Goal: Information Seeking & Learning: Learn about a topic

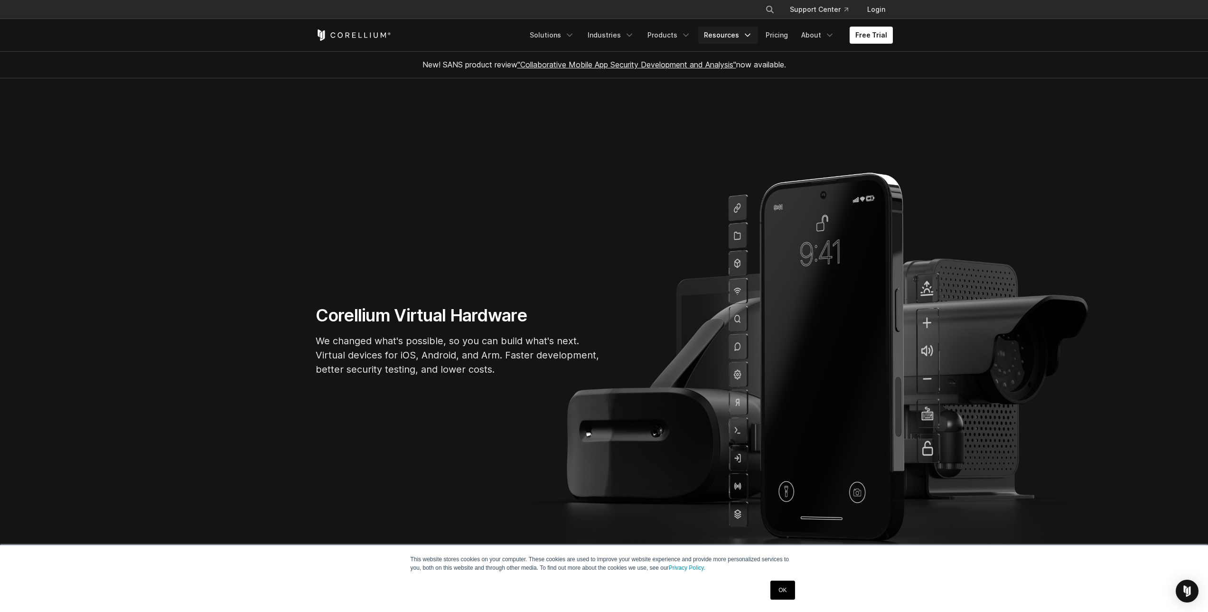
click at [743, 37] on link "Resources" at bounding box center [728, 35] width 60 height 17
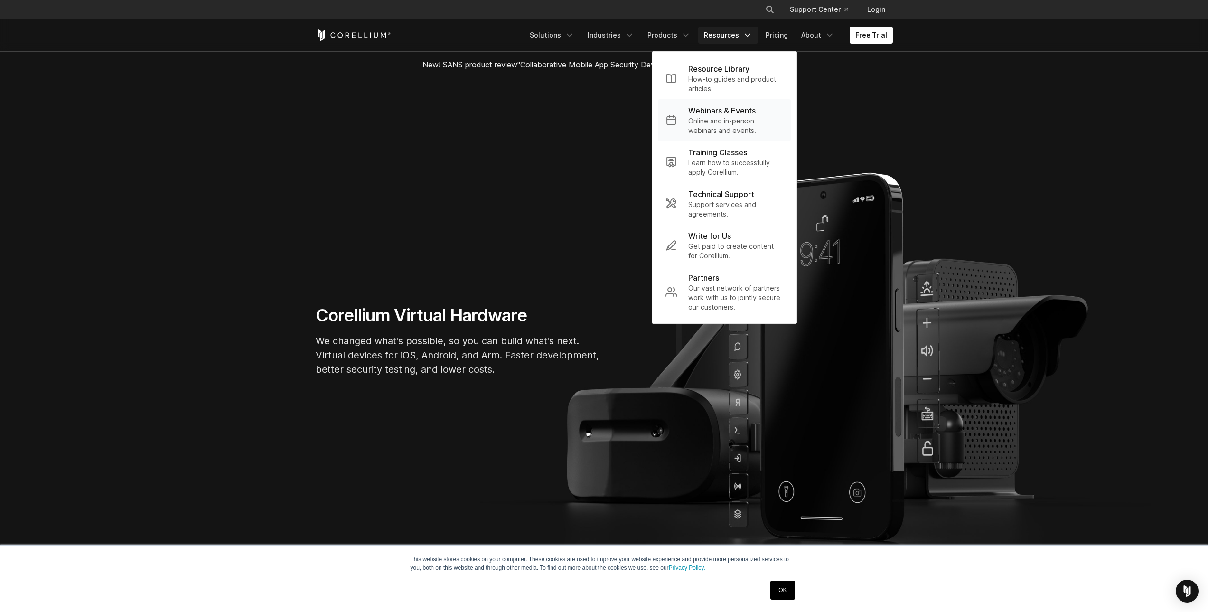
click at [747, 114] on p "Webinars & Events" at bounding box center [721, 110] width 67 height 11
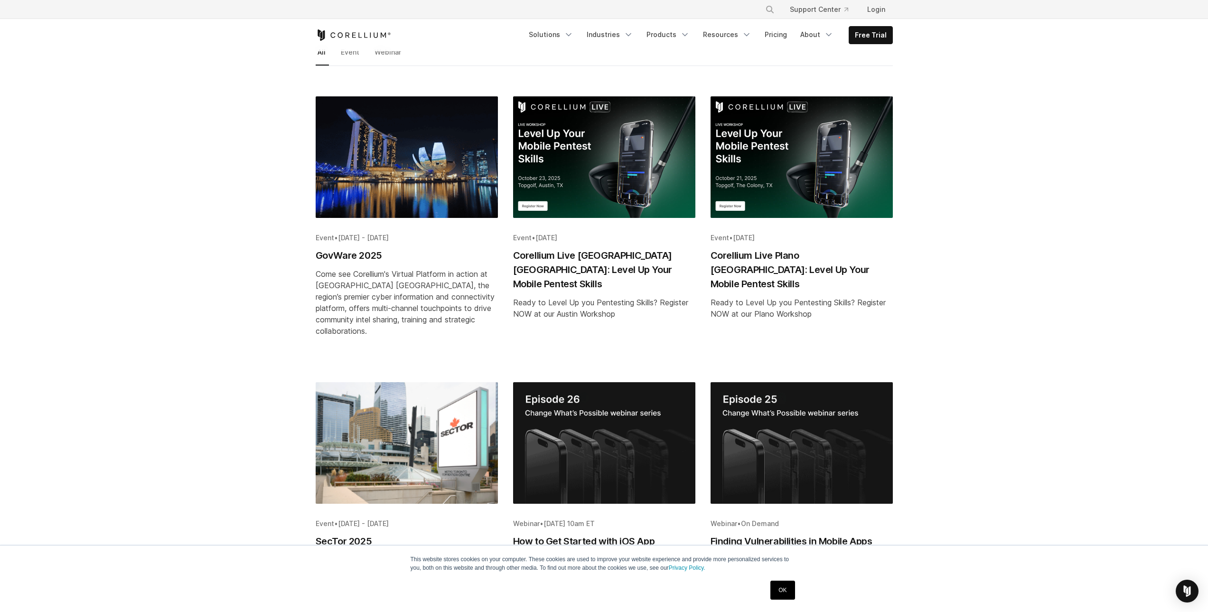
scroll to position [285, 0]
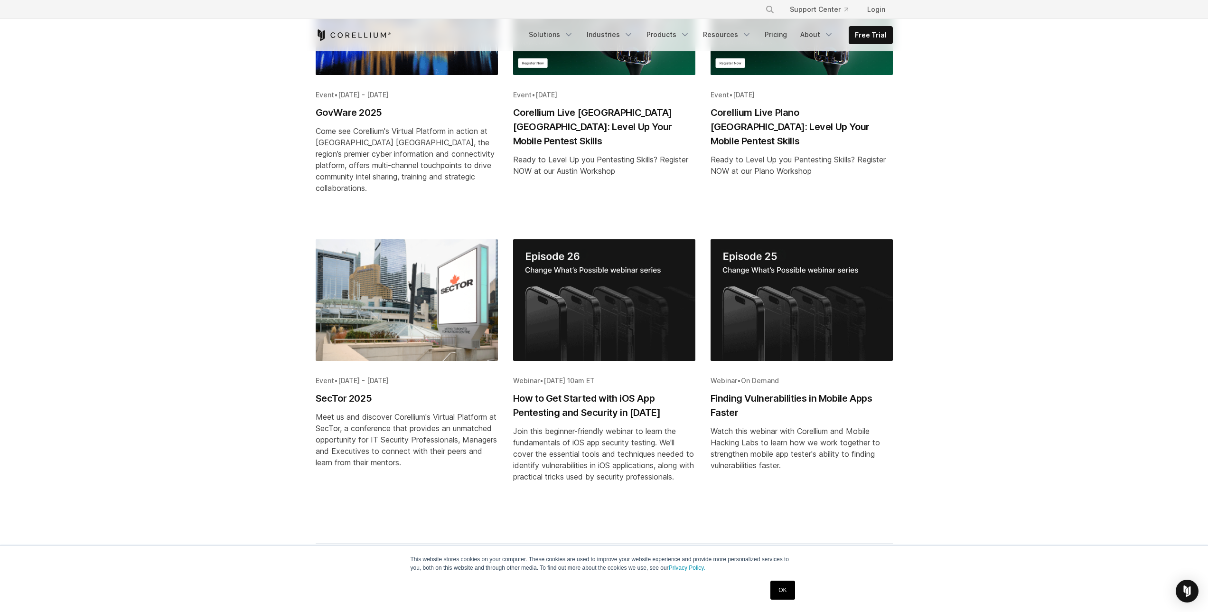
click at [360, 391] on h2 "SecTor 2025" at bounding box center [407, 398] width 182 height 14
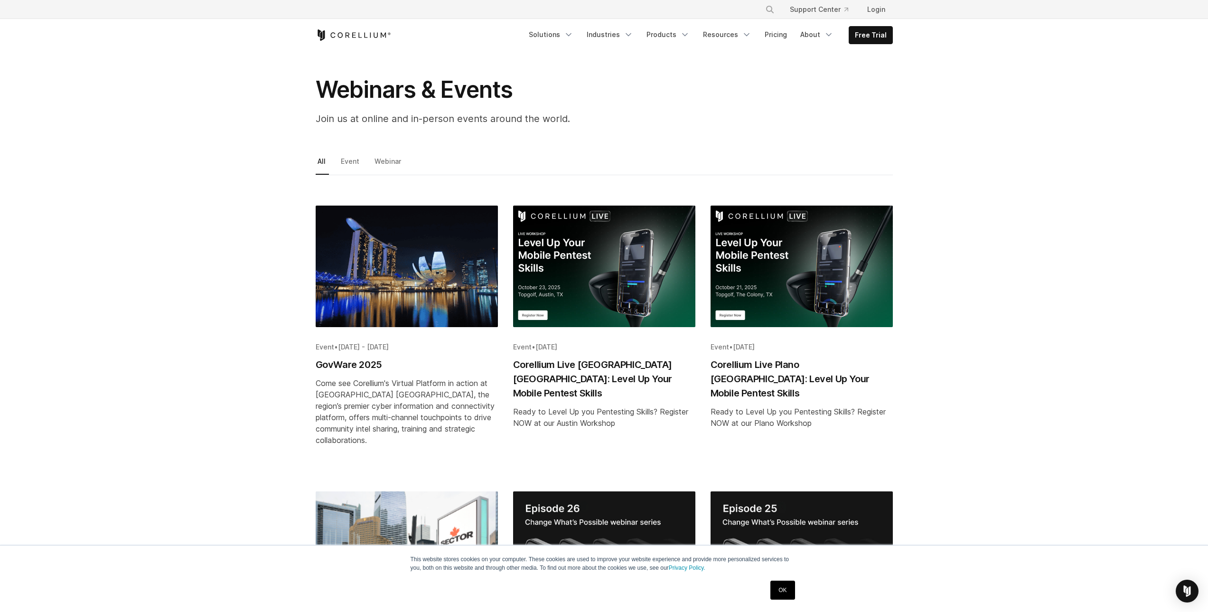
scroll to position [0, 0]
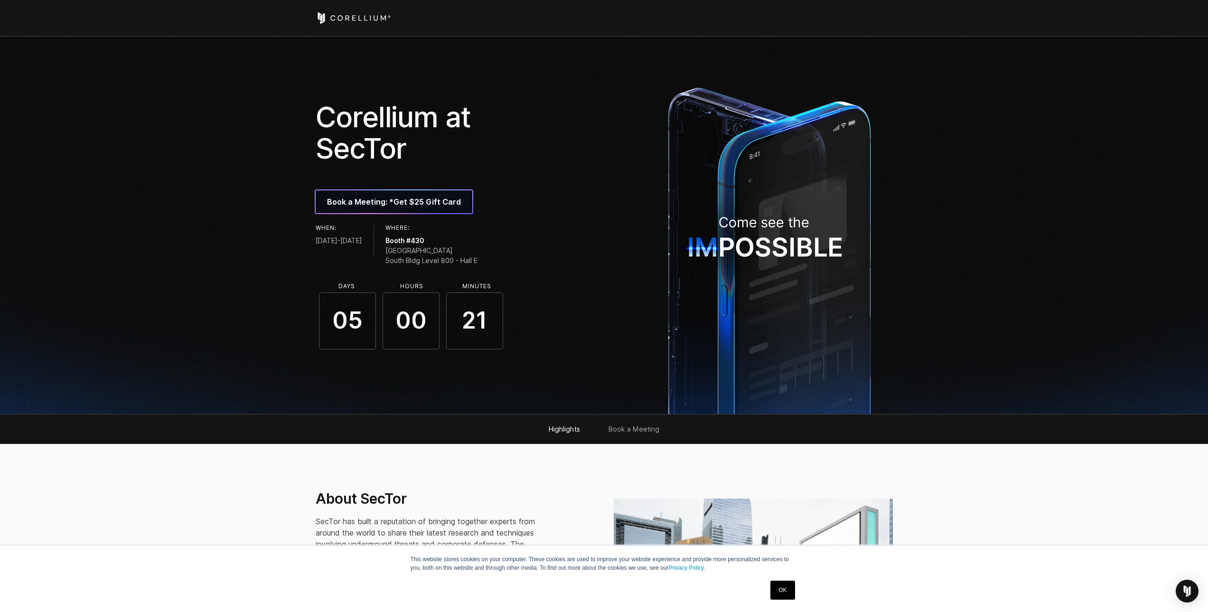
click at [350, 21] on icon "Corellium Home" at bounding box center [353, 17] width 75 height 11
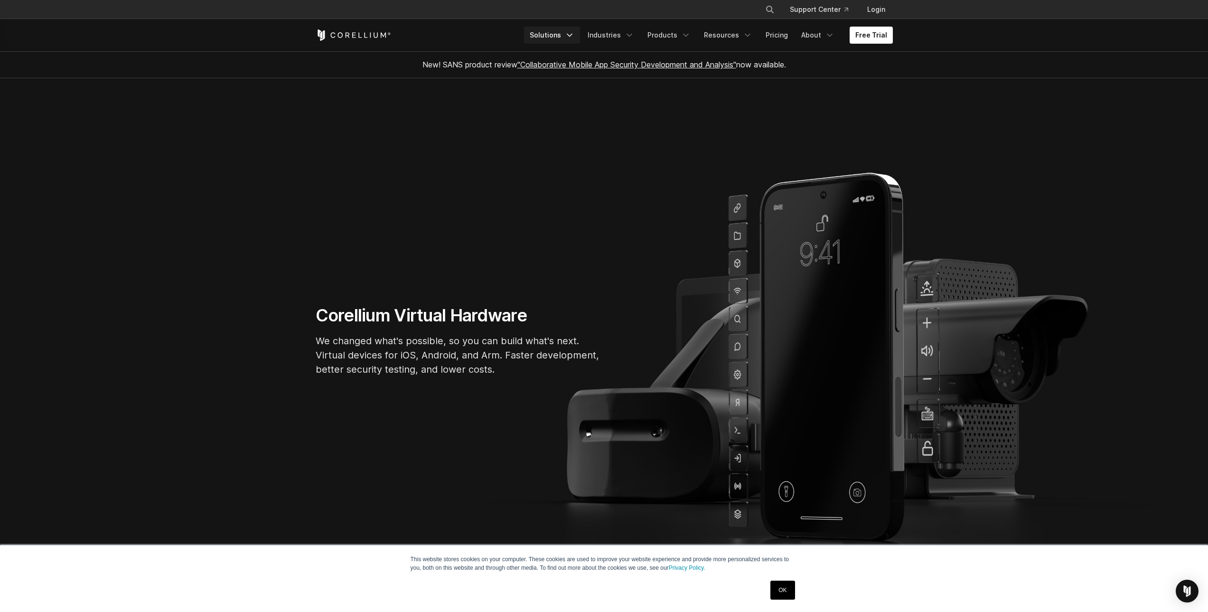
click at [552, 41] on link "Solutions" at bounding box center [552, 35] width 56 height 17
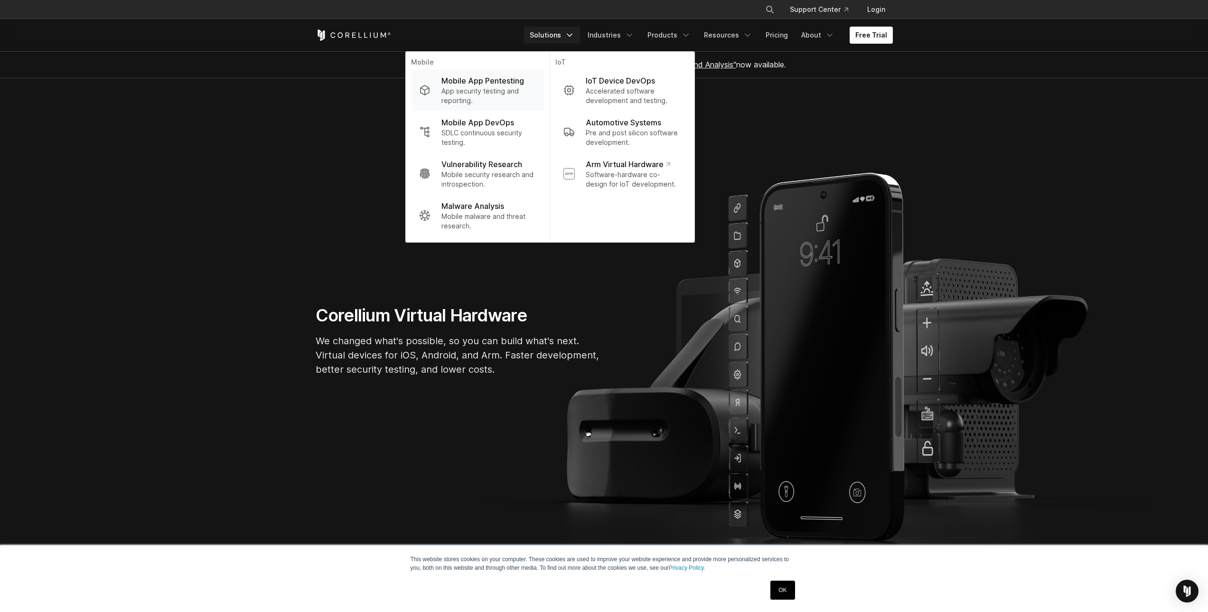
click at [495, 81] on p "Mobile App Pentesting" at bounding box center [482, 80] width 83 height 11
